Goal: Task Accomplishment & Management: Manage account settings

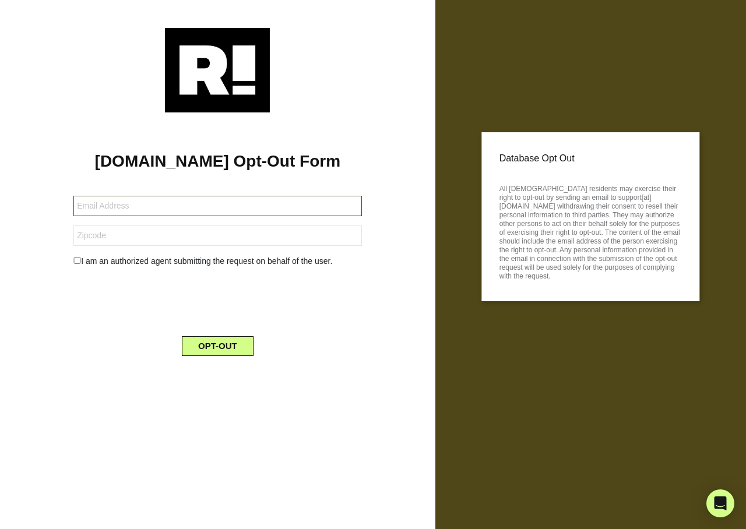
type input "g.lindberg@att.net"
type input "94544"
type input "[EMAIL_ADDRESS][DOMAIN_NAME]"
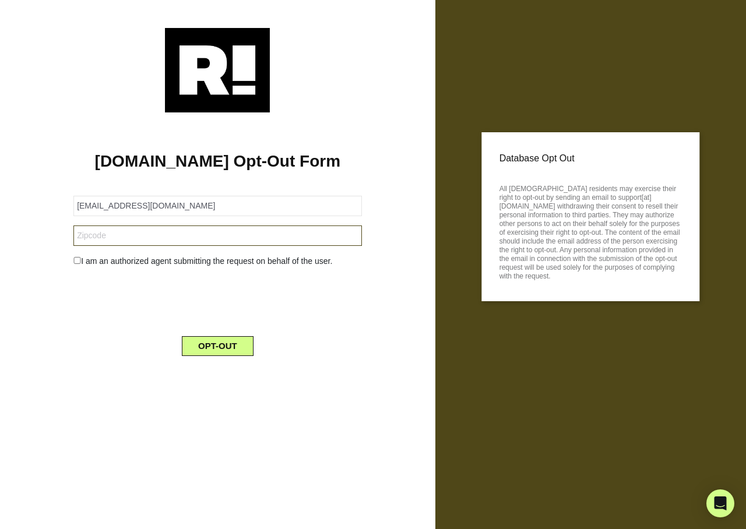
type input "32174"
